Goal: Find specific page/section: Find specific page/section

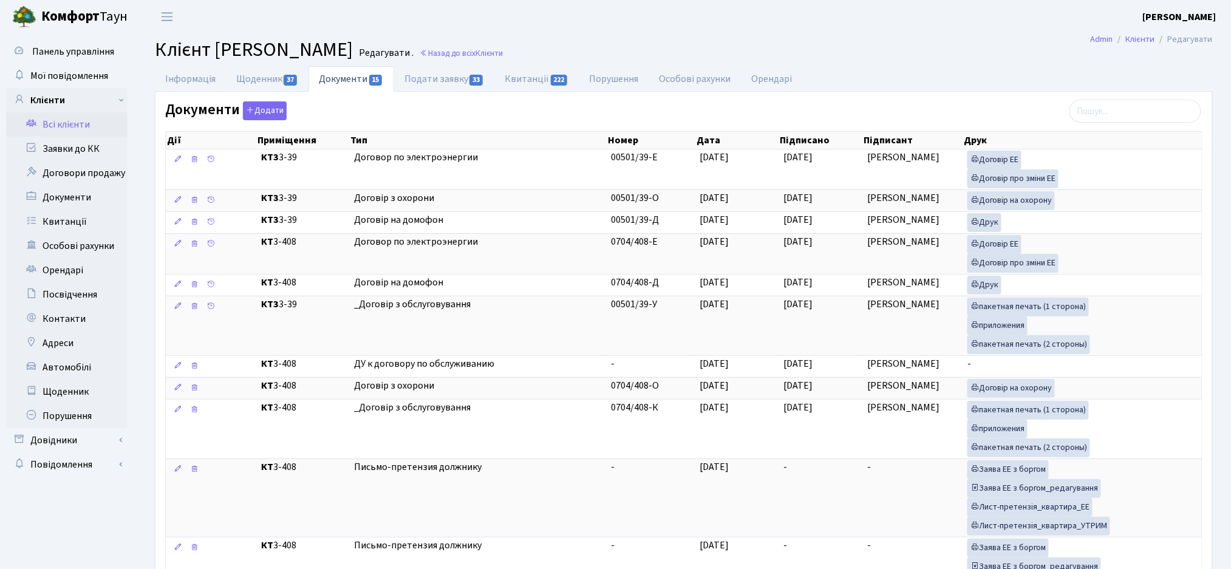
click at [40, 122] on link "Всі клієнти" at bounding box center [66, 124] width 121 height 24
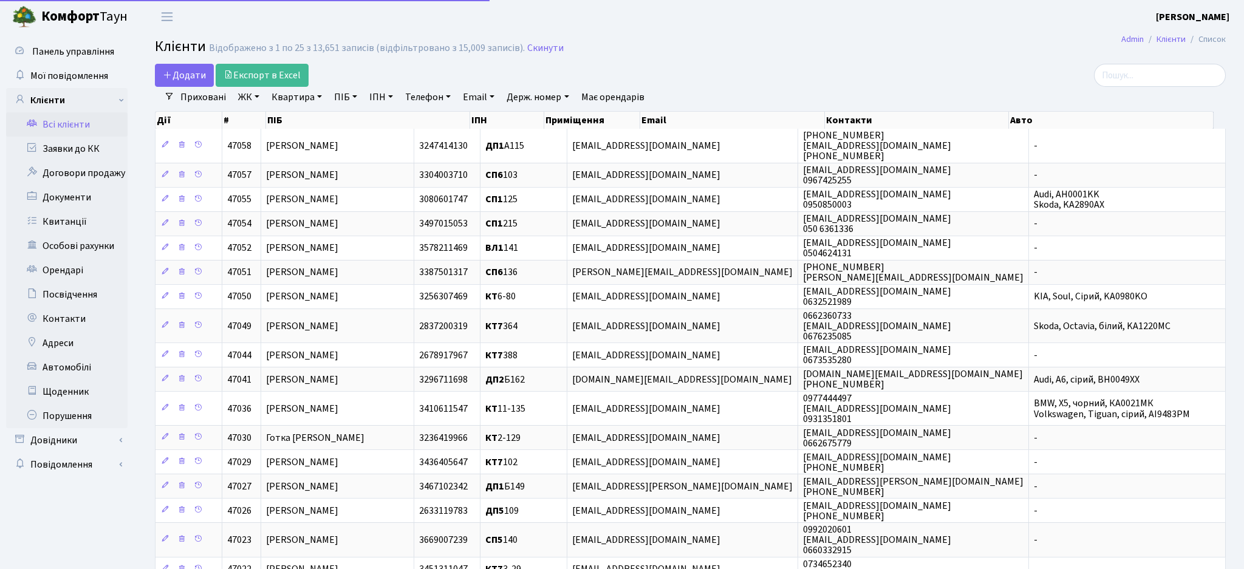
select select "25"
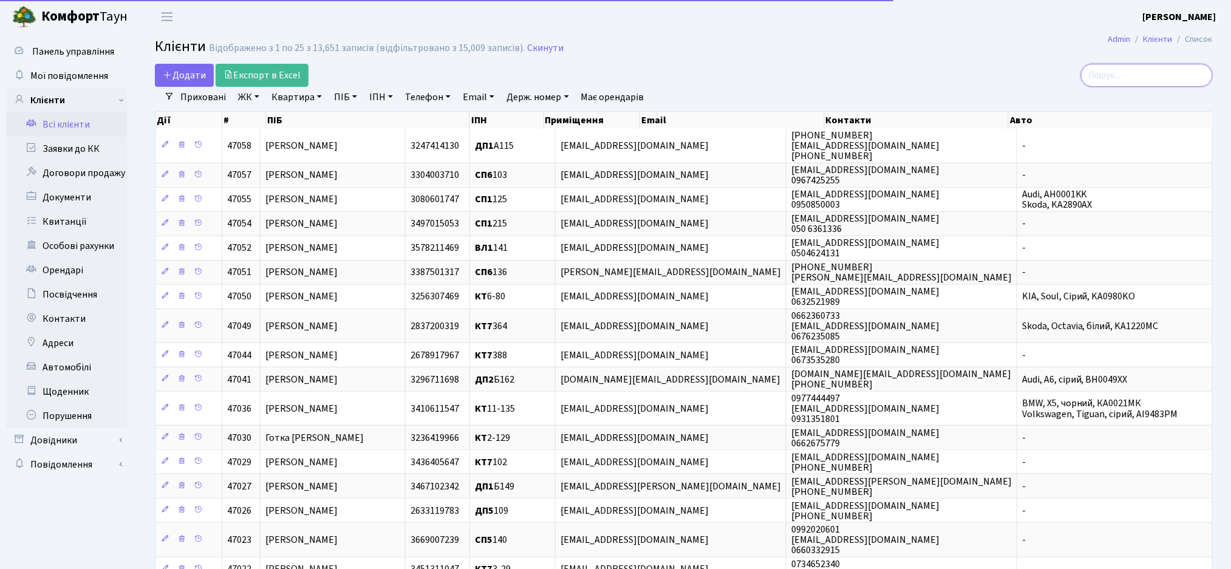
click at [1148, 70] on input "search" at bounding box center [1147, 75] width 132 height 23
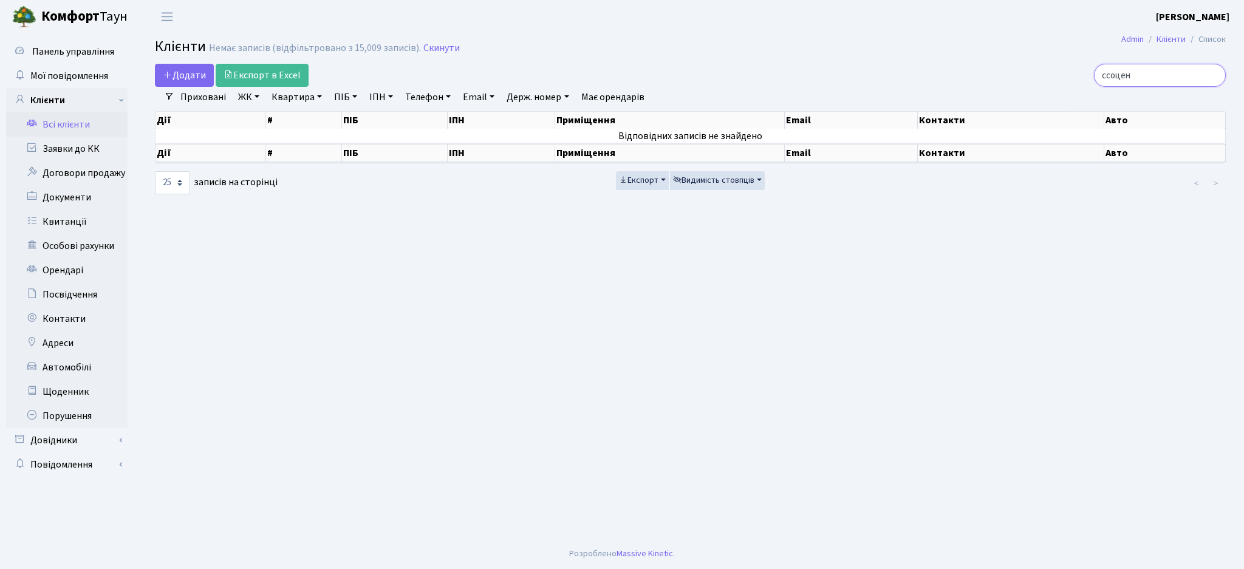
click at [1128, 77] on input "ссоцен" at bounding box center [1160, 75] width 132 height 23
click at [1124, 75] on input "ссоцен" at bounding box center [1160, 75] width 132 height 23
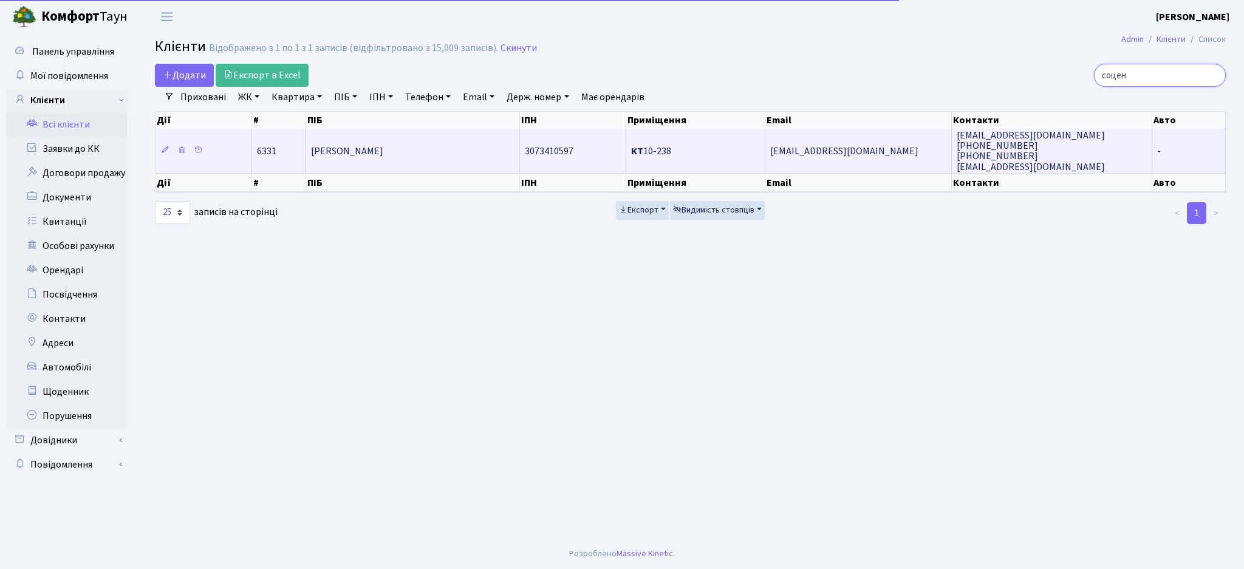
type input "соцен"
click at [531, 154] on span "3073410597" at bounding box center [549, 151] width 49 height 13
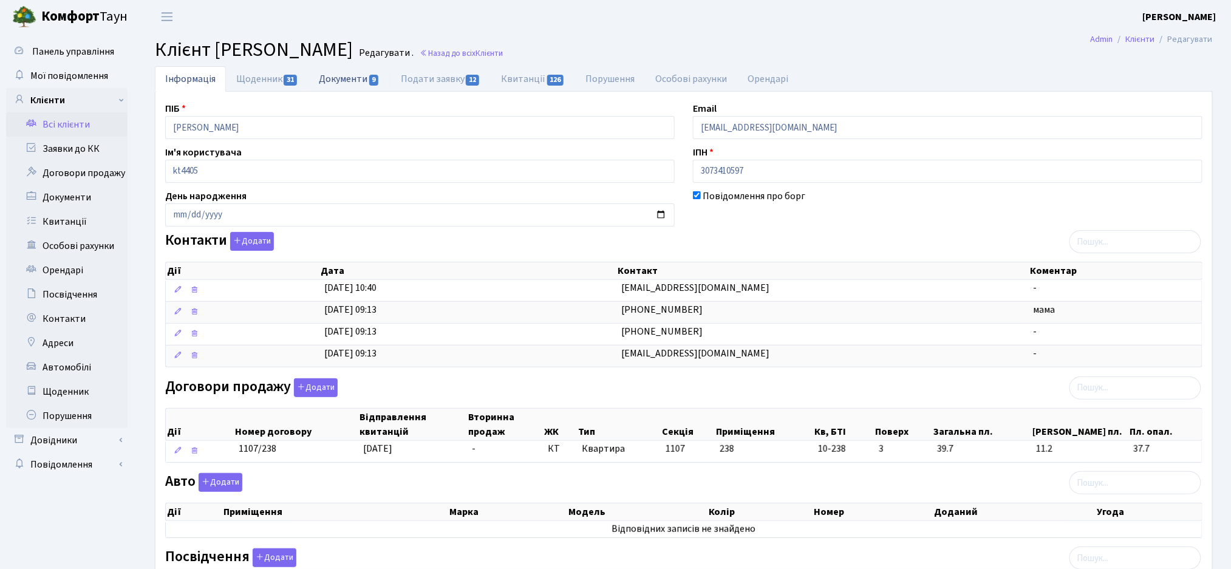
click at [377, 82] on span "9" at bounding box center [374, 80] width 10 height 11
select select "25"
